Goal: Task Accomplishment & Management: Manage account settings

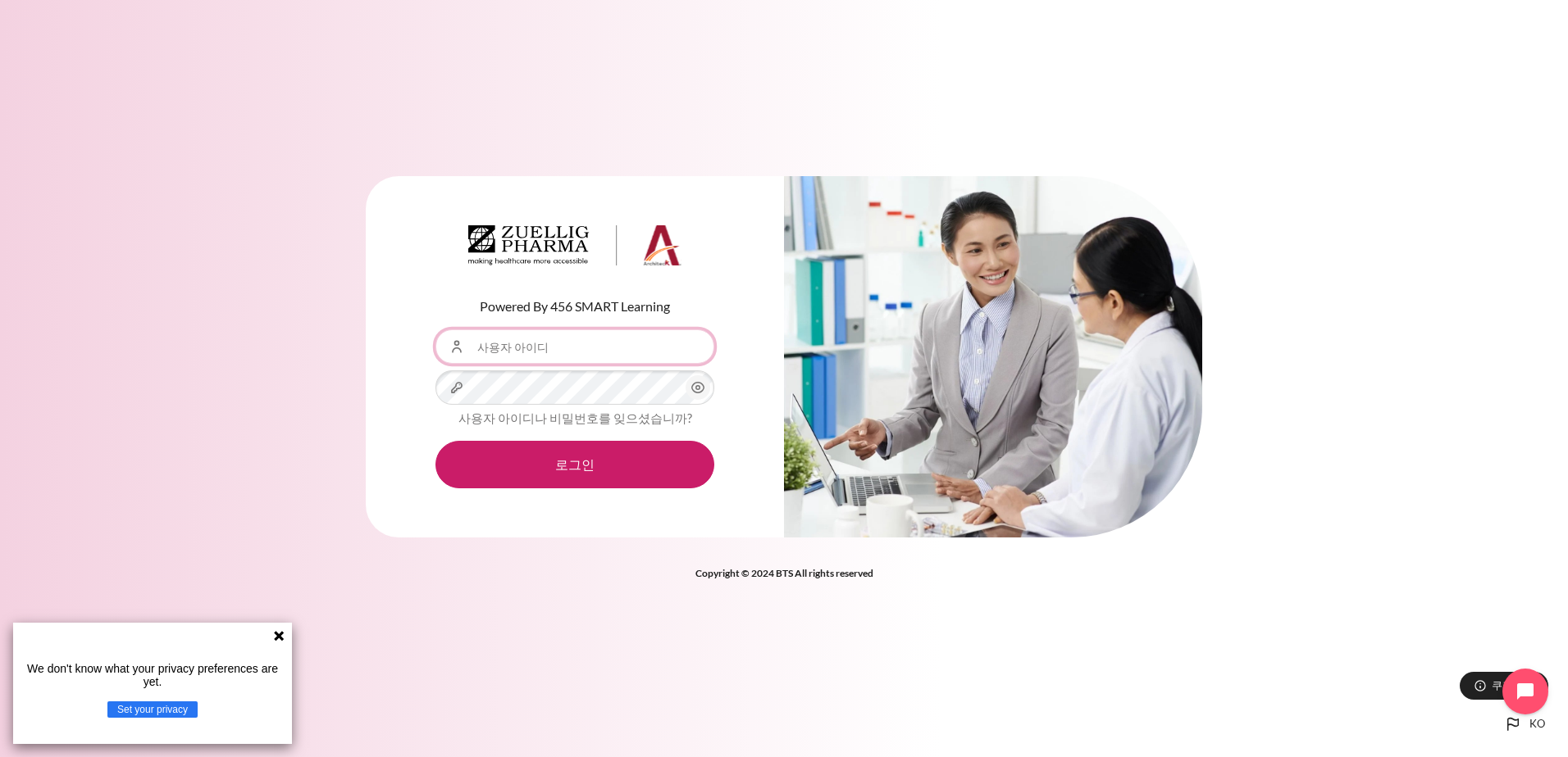
click at [491, 346] on input "사용자 아이디" at bounding box center [575, 346] width 279 height 35
type input "[EMAIL_ADDRESS][DOMAIN_NAME]"
click at [698, 390] on circle "내용" at bounding box center [698, 387] width 4 height 4
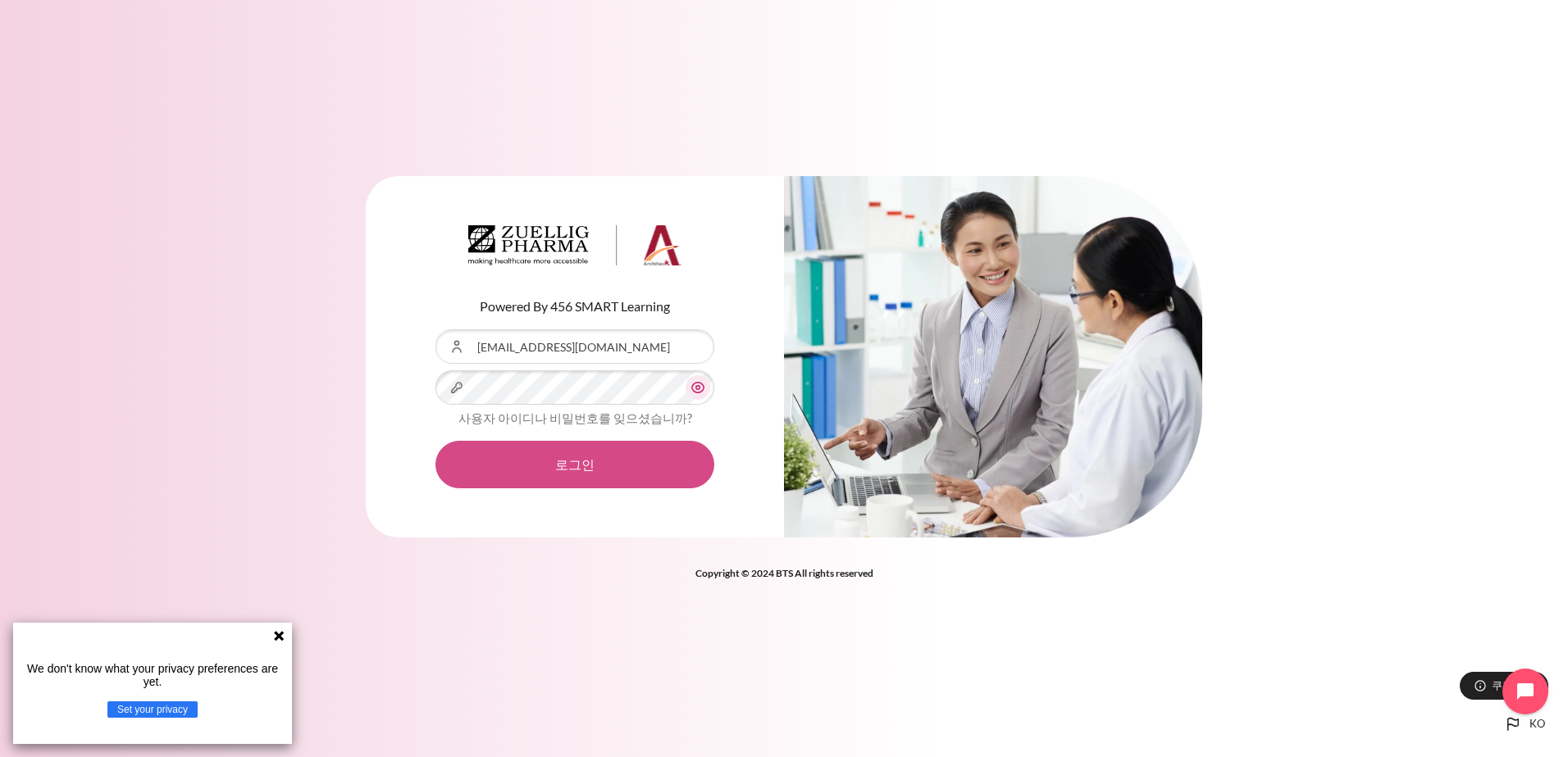
click at [585, 463] on button "로그인" at bounding box center [575, 464] width 279 height 48
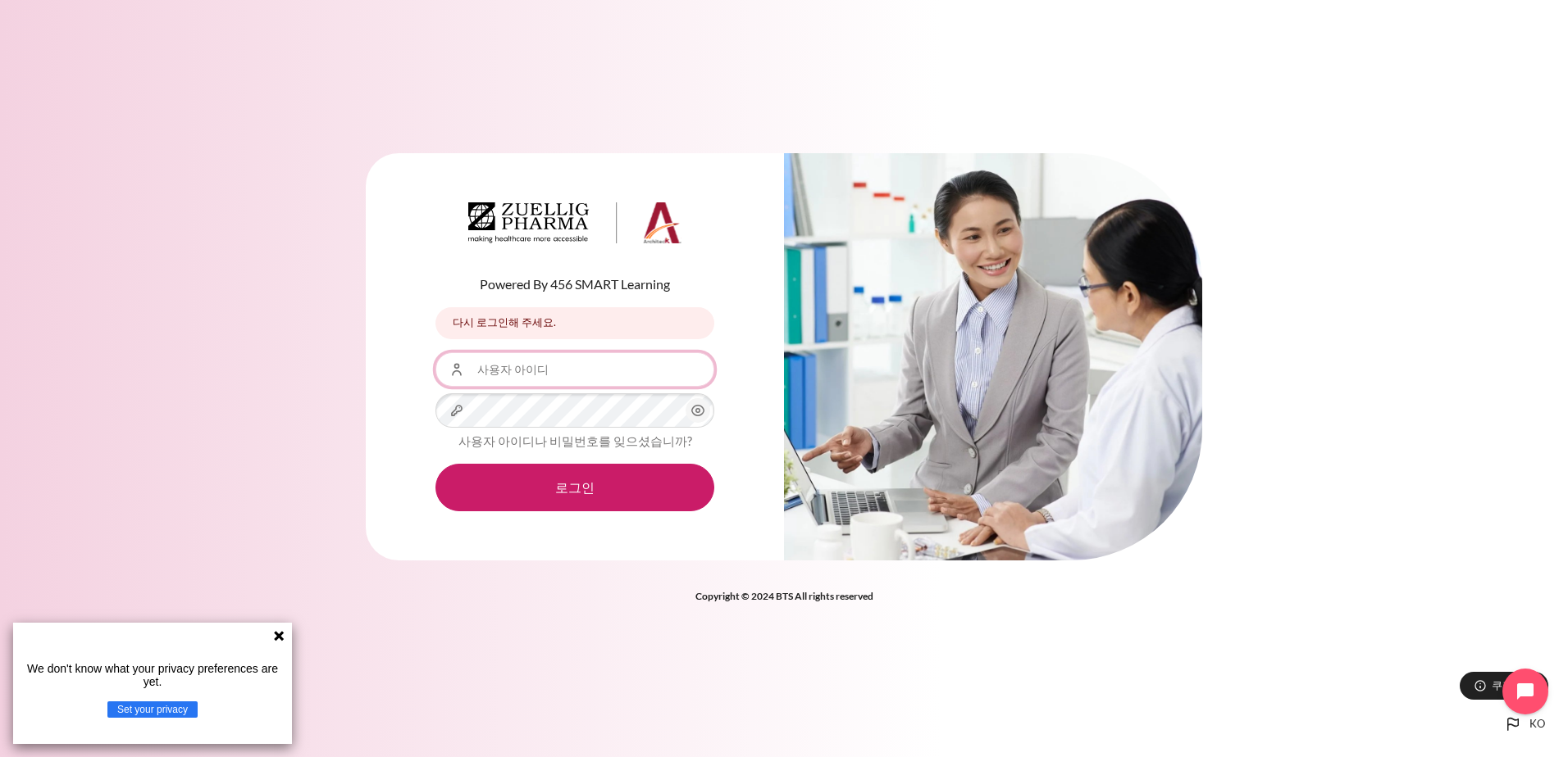
click at [545, 368] on input "사용자 아이디" at bounding box center [575, 370] width 279 height 35
type input "ssjang10@zuelligpharma.com"
click at [1533, 703] on button "Open chat widget" at bounding box center [1525, 691] width 51 height 51
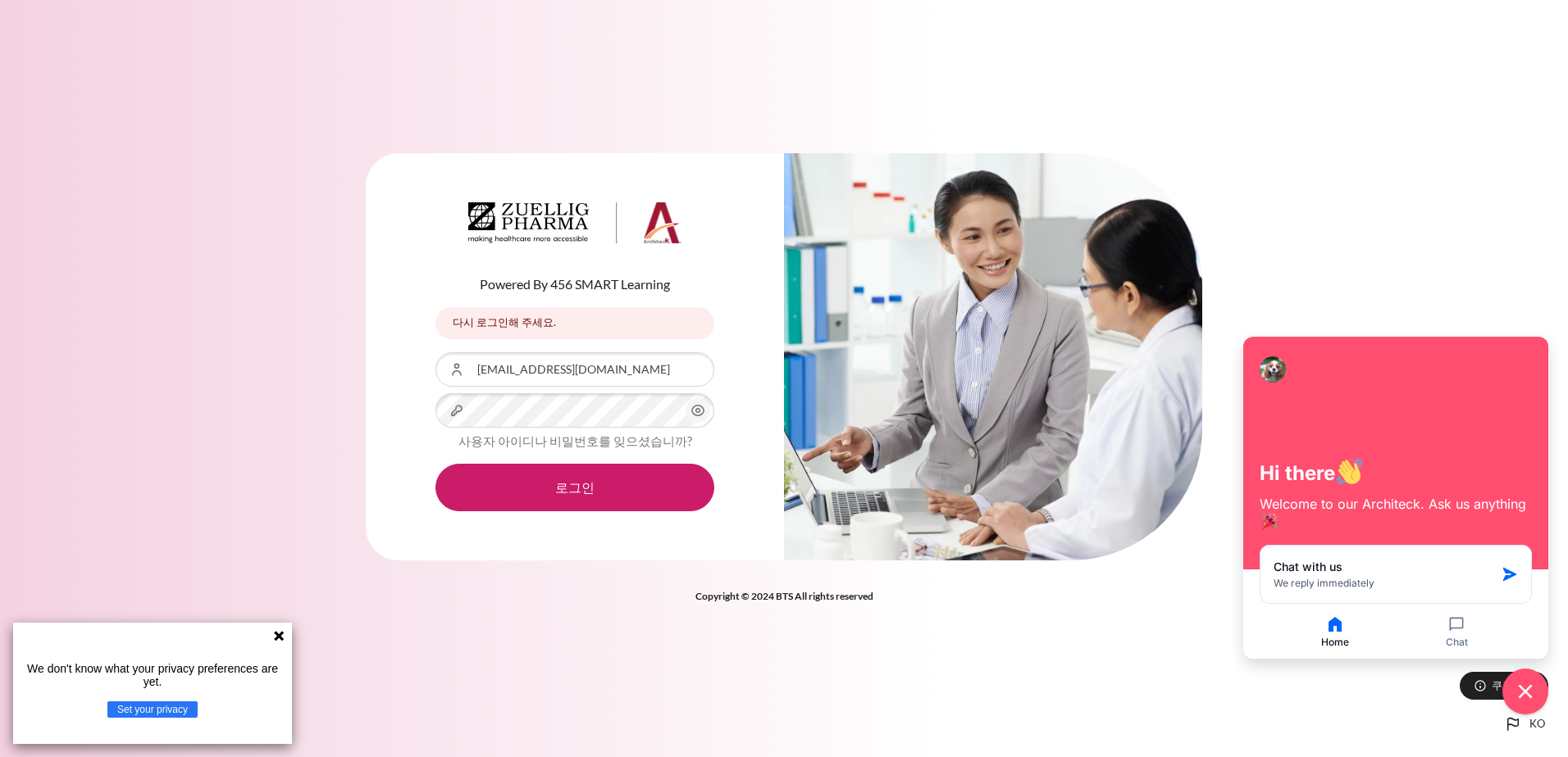
click at [442, 681] on div "Powered By 456 SMART Learning 다시 로그인해 주세요. 다시 로그인해 주세요. 사용자 아이디 ssjang10@zuelli…" at bounding box center [784, 378] width 1568 height 757
click at [435, 464] on button "로그인" at bounding box center [575, 488] width 279 height 48
click at [526, 371] on input "사용자 아이디" at bounding box center [575, 370] width 279 height 35
type input "[EMAIL_ADDRESS][DOMAIN_NAME]"
click at [564, 486] on button "로그인" at bounding box center [575, 488] width 279 height 48
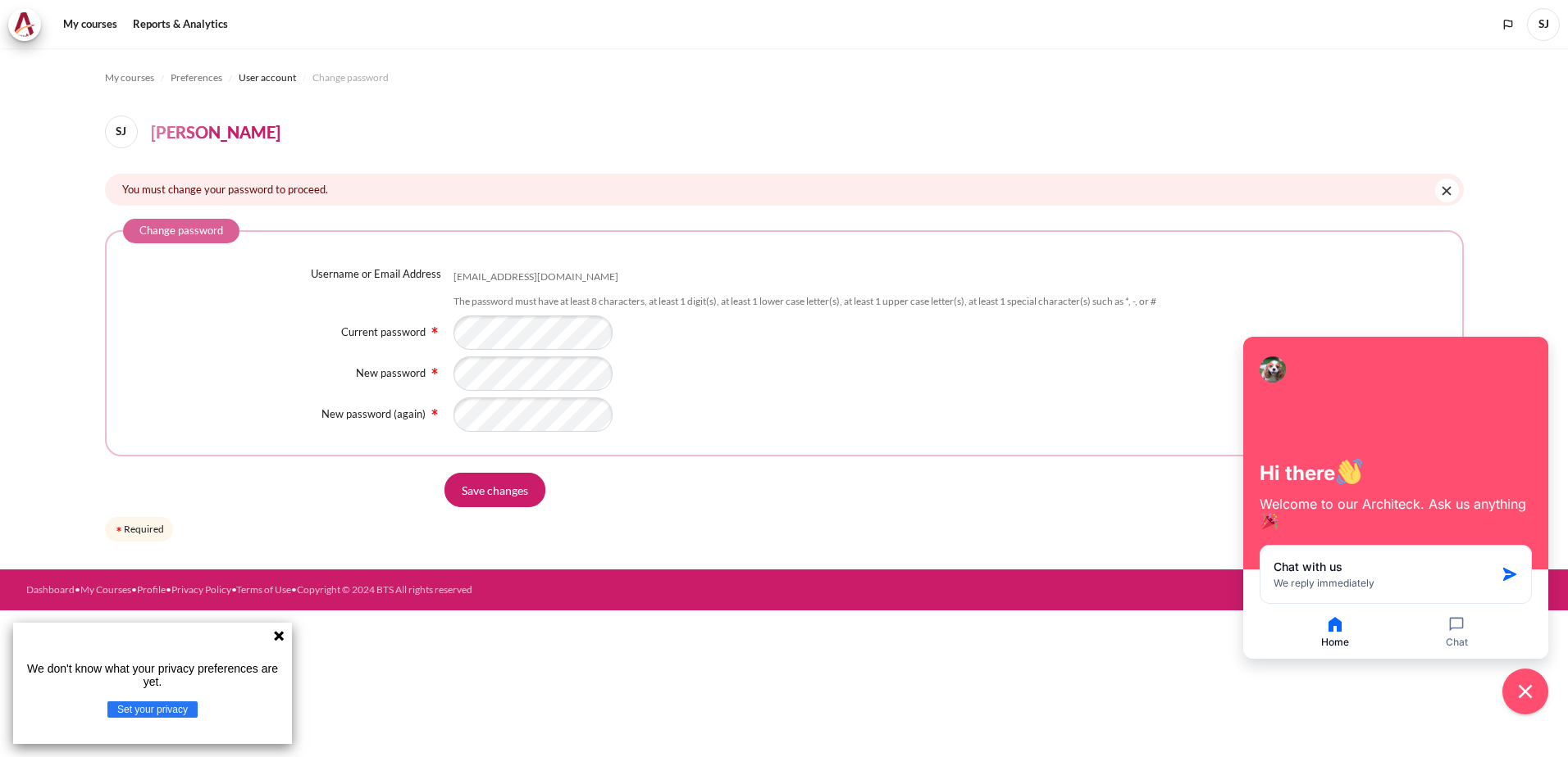
click at [710, 385] on div "Content" at bounding box center [949, 373] width 992 height 35
click at [486, 489] on input "Save changes" at bounding box center [495, 489] width 101 height 35
